Goal: Task Accomplishment & Management: Manage account settings

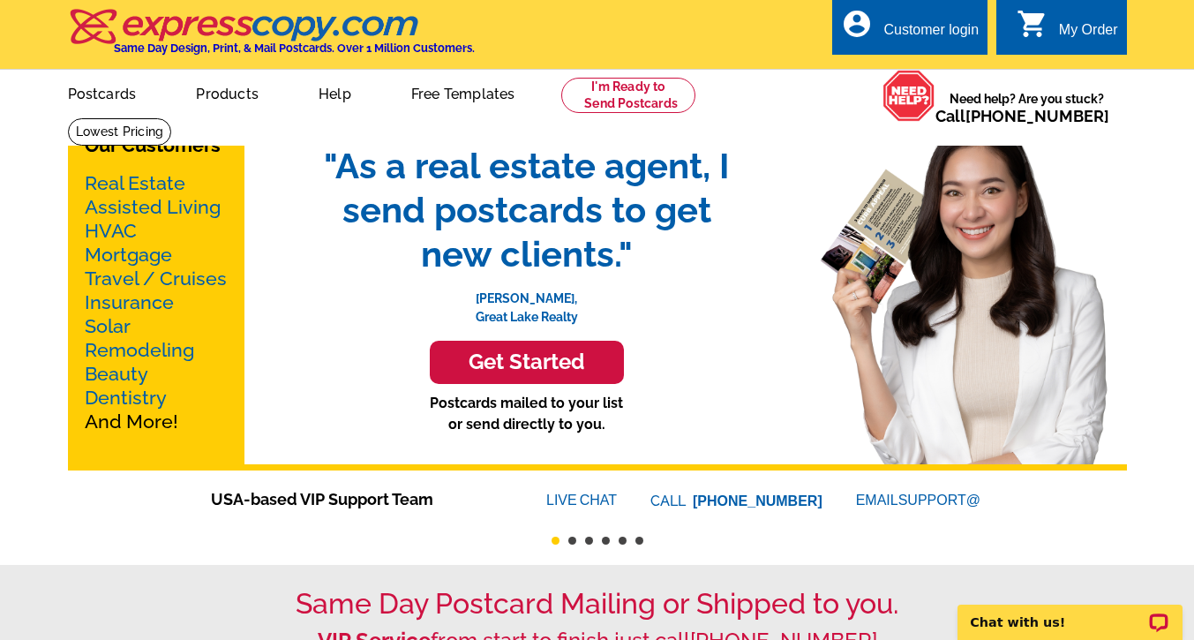
click at [904, 30] on div "Customer login" at bounding box center [930, 34] width 95 height 25
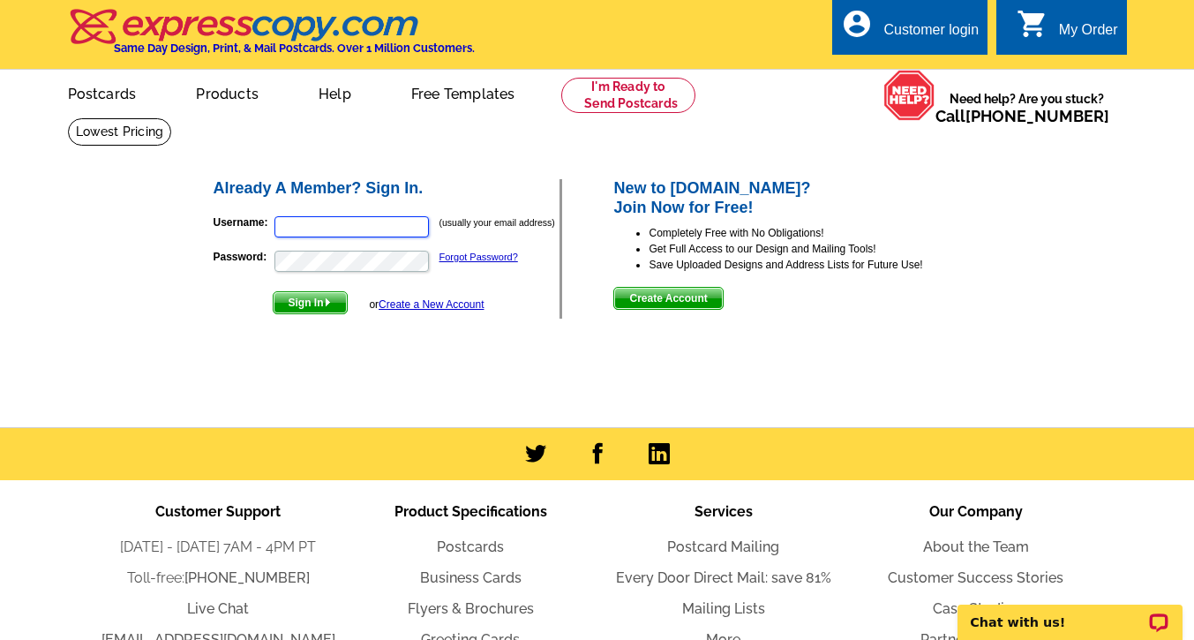
type input "lisahagerrealtor@gmail.com"
click at [314, 306] on span "Sign In" at bounding box center [310, 302] width 73 height 21
